Goal: Transaction & Acquisition: Purchase product/service

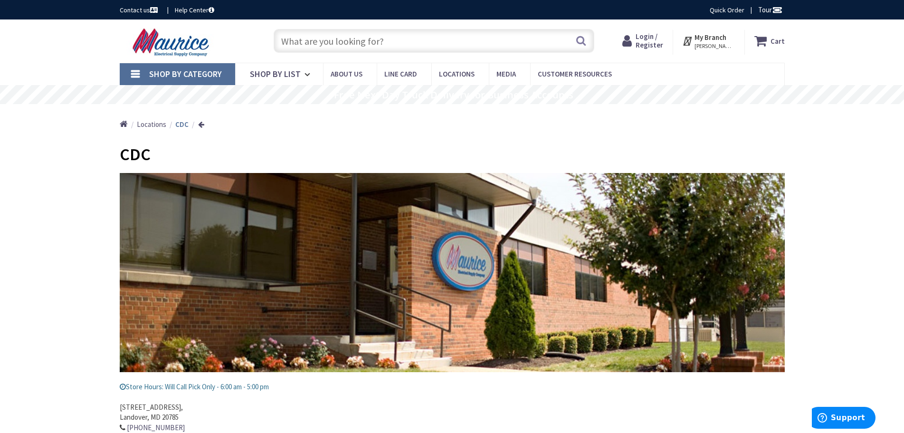
click at [199, 76] on span "Shop By Category" at bounding box center [185, 73] width 73 height 11
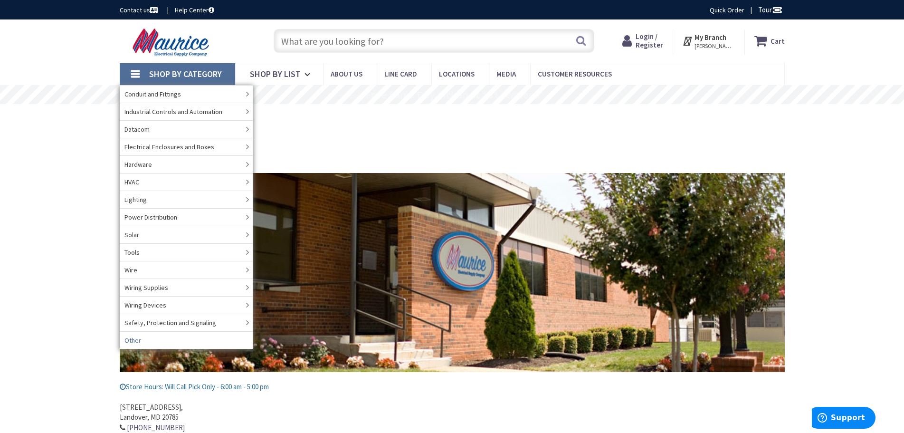
click at [162, 340] on link "Other" at bounding box center [186, 340] width 133 height 18
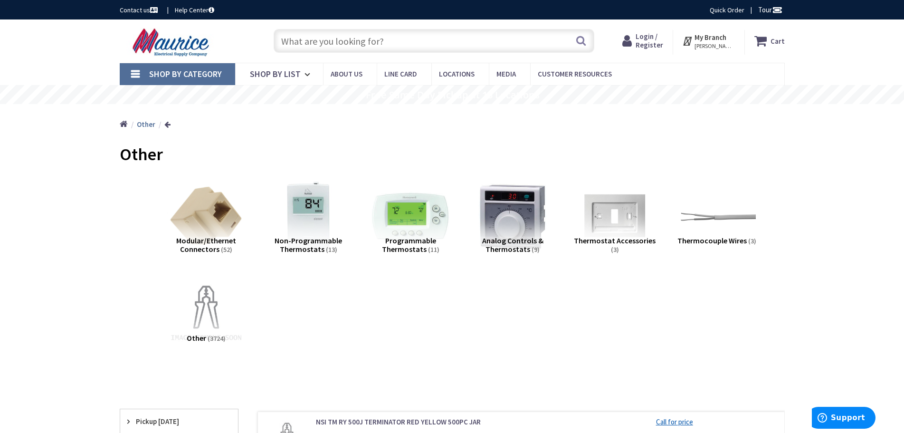
click at [363, 41] on input "text" at bounding box center [434, 41] width 321 height 24
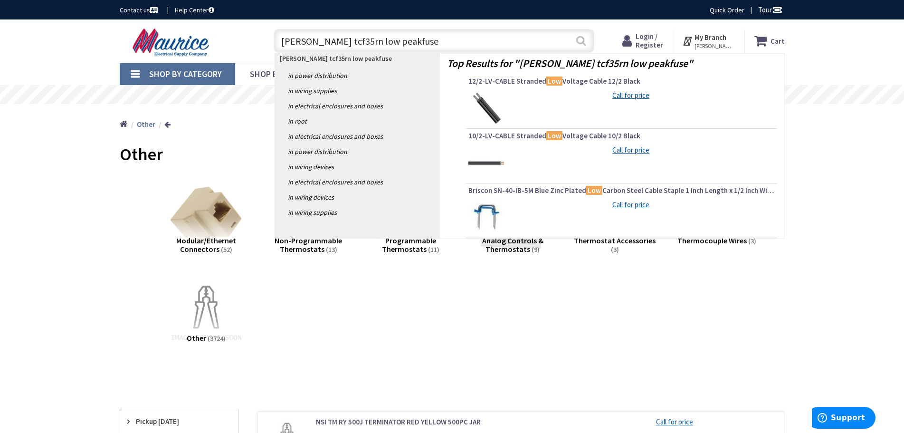
type input "bussman tcf35rn low peakfuse"
click at [578, 41] on button "Search" at bounding box center [581, 40] width 12 height 21
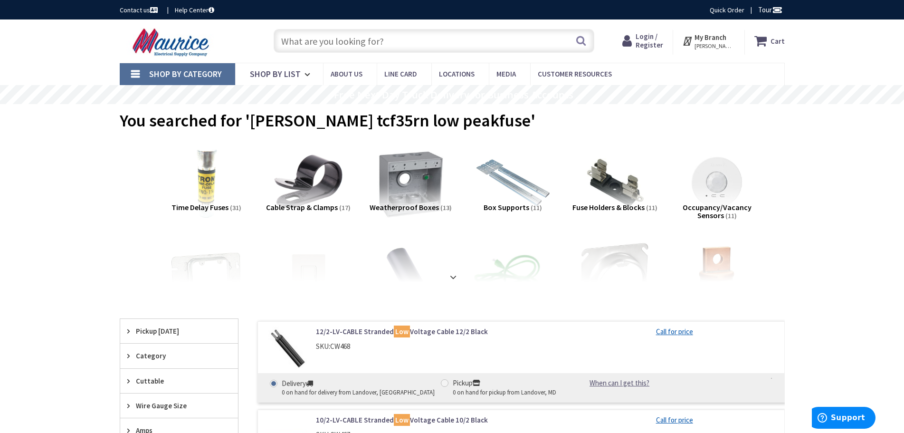
click at [200, 207] on span "Time Delay Fuses" at bounding box center [199, 207] width 57 height 10
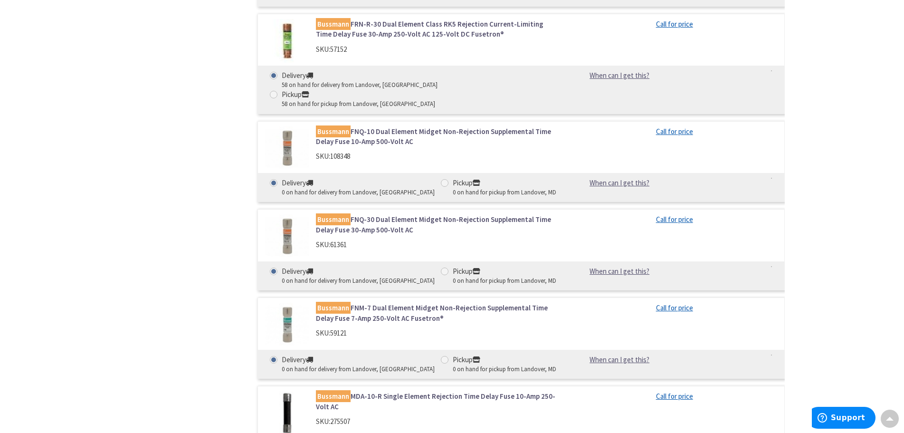
scroll to position [3010, 0]
